Goal: Navigation & Orientation: Find specific page/section

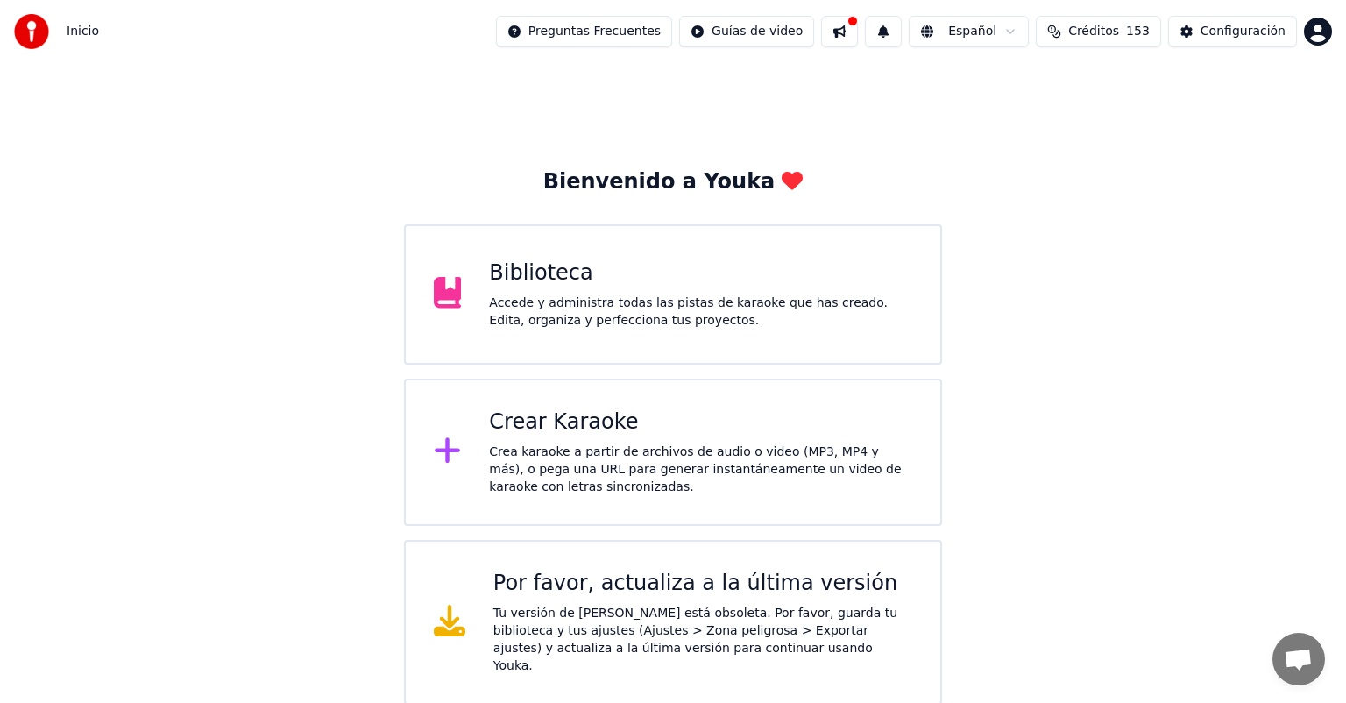
click at [619, 266] on div "Biblioteca" at bounding box center [700, 273] width 423 height 28
